Goal: Information Seeking & Learning: Learn about a topic

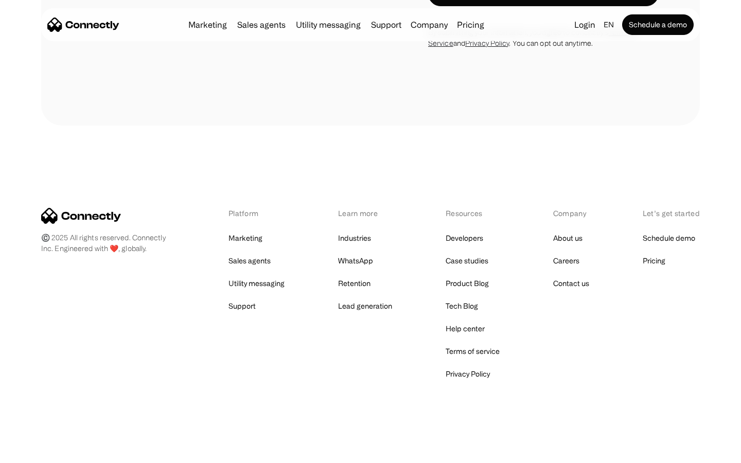
scroll to position [2712, 0]
